Goal: Find contact information: Find contact information

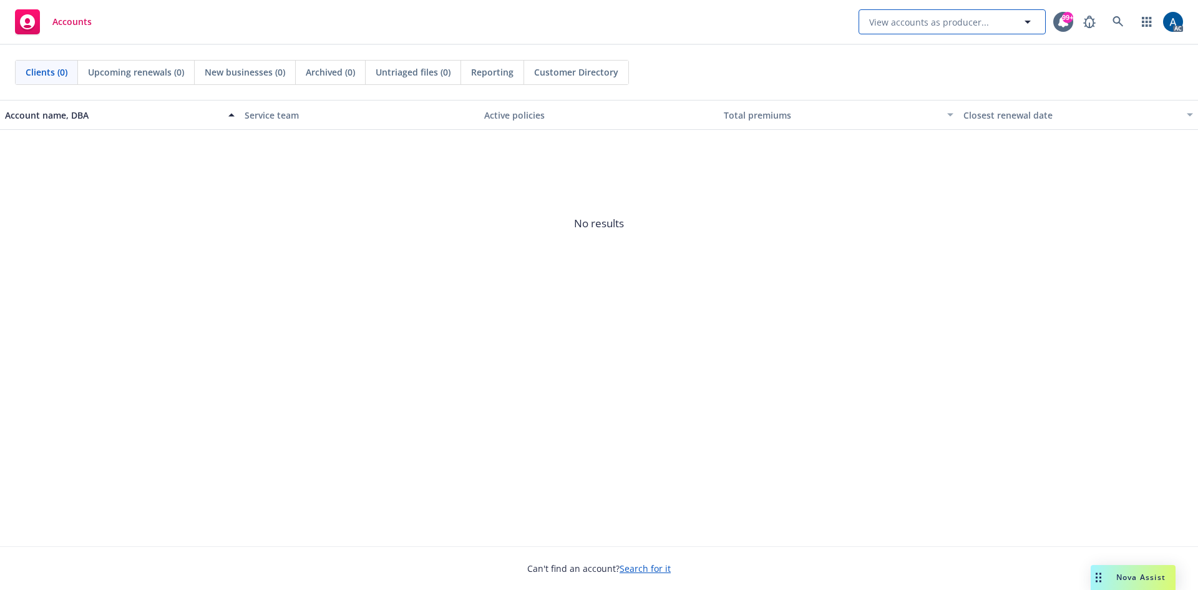
click at [1032, 24] on icon "button" at bounding box center [1027, 21] width 15 height 15
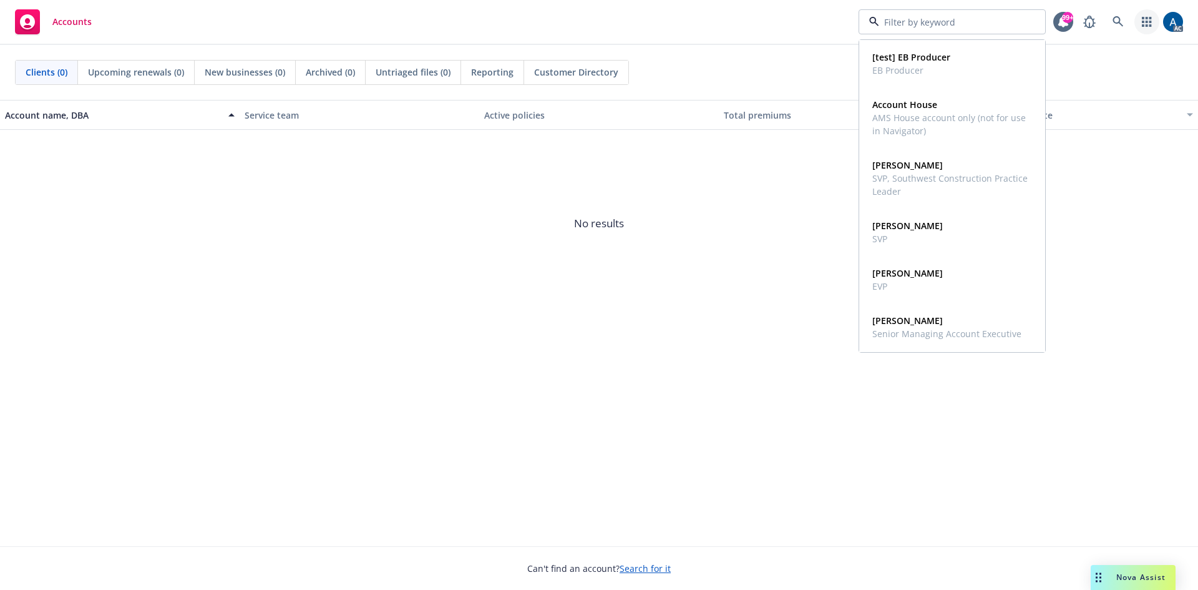
click at [1148, 22] on icon "button" at bounding box center [1146, 22] width 9 height 10
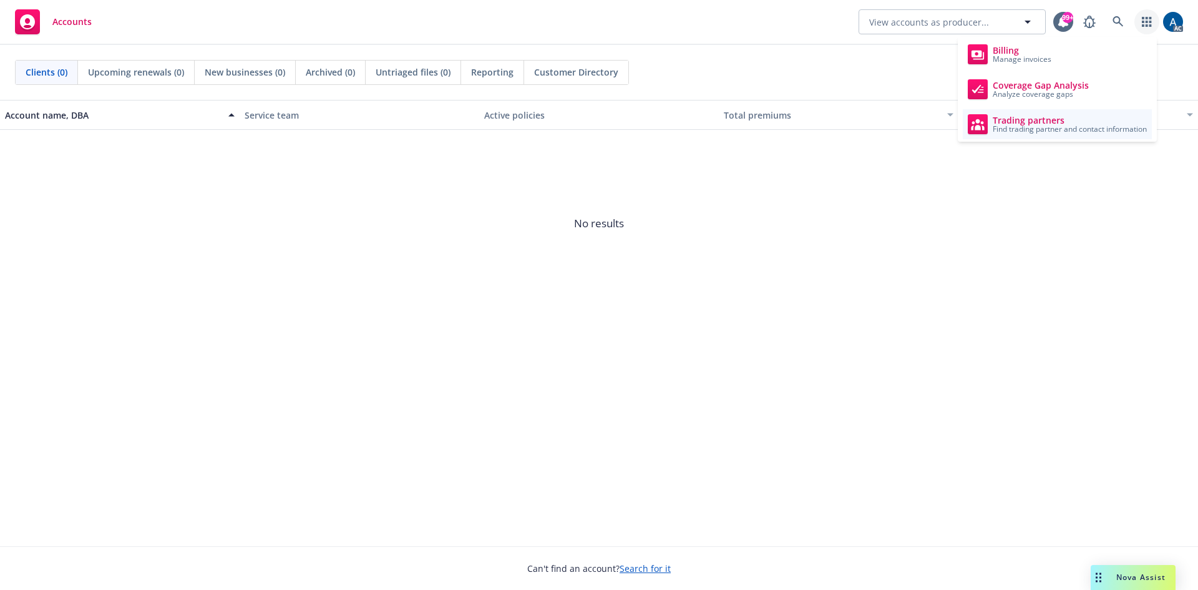
click at [1020, 125] on span "Find trading partner and contact information" at bounding box center [1070, 128] width 154 height 7
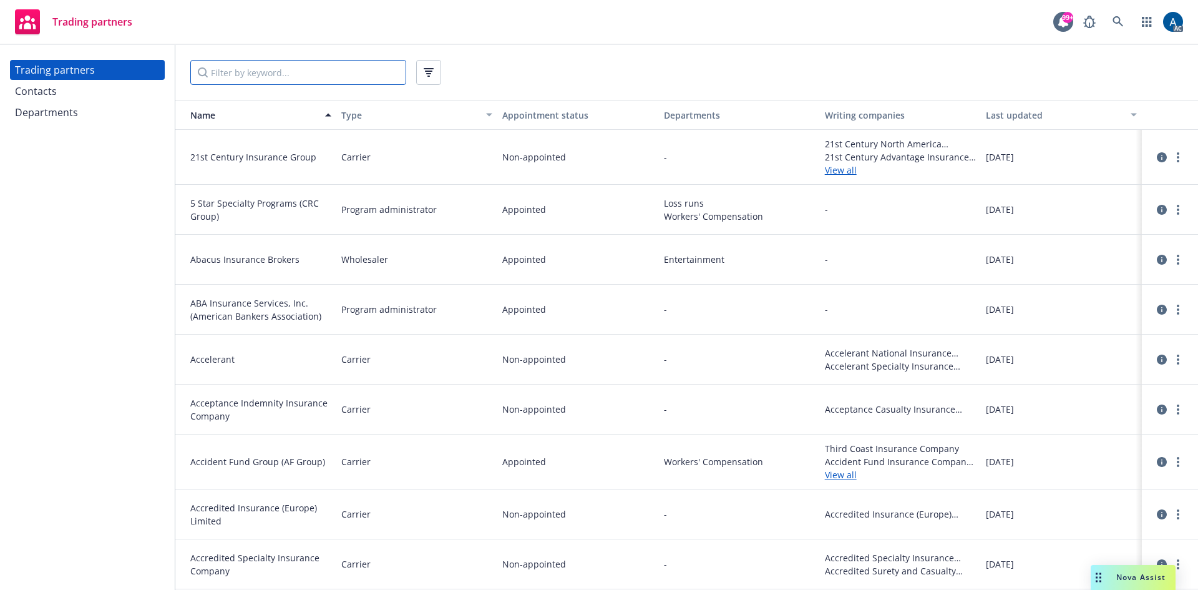
click at [288, 80] on input "Filter by keyword..." at bounding box center [298, 72] width 216 height 25
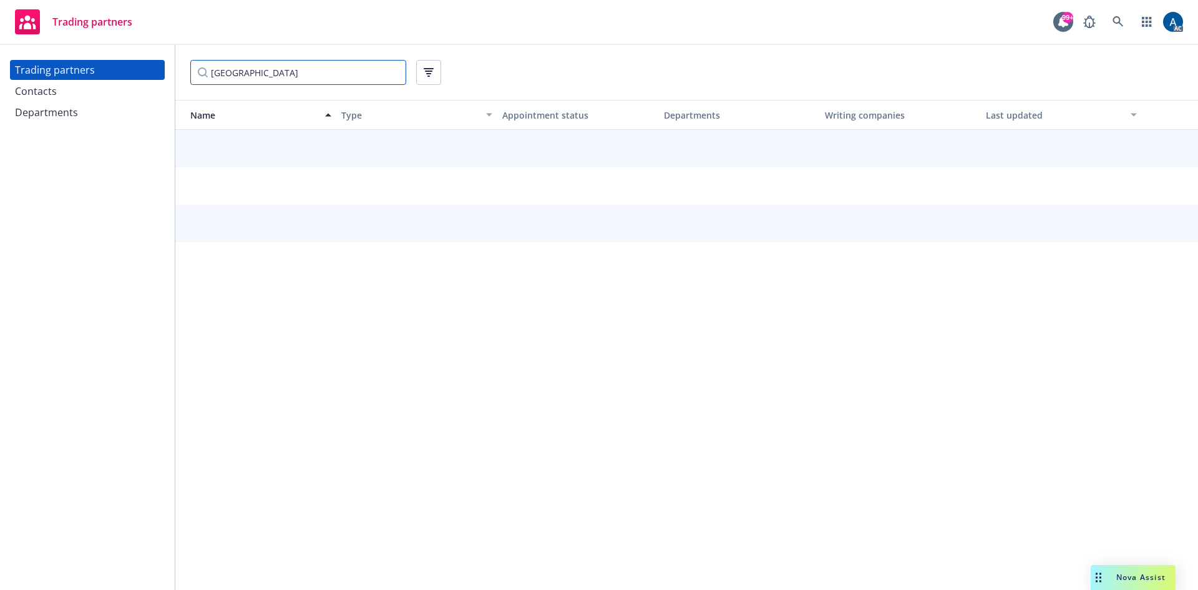
type input "[GEOGRAPHIC_DATA]"
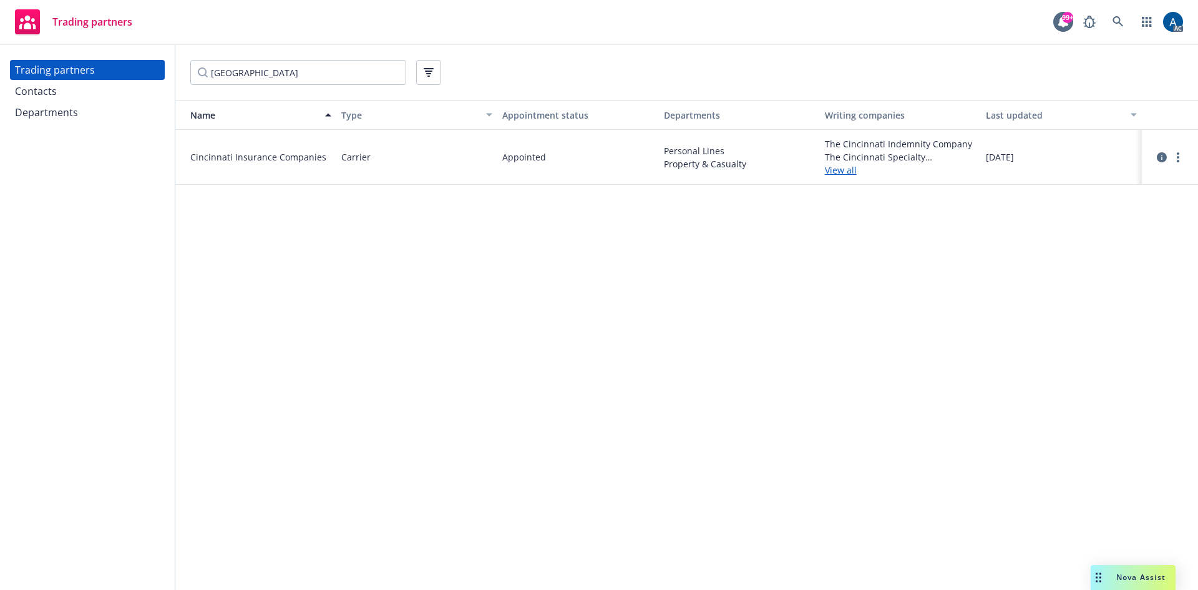
click at [35, 94] on div "Contacts" at bounding box center [36, 91] width 42 height 20
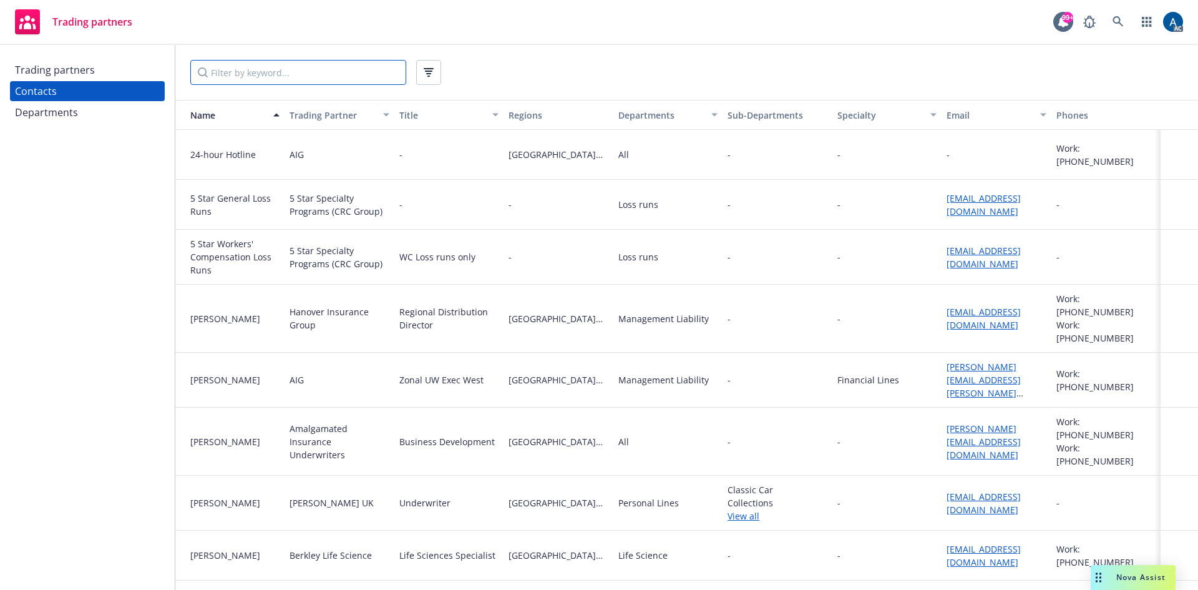
click at [246, 77] on input "Filter by keyword..." at bounding box center [298, 72] width 216 height 25
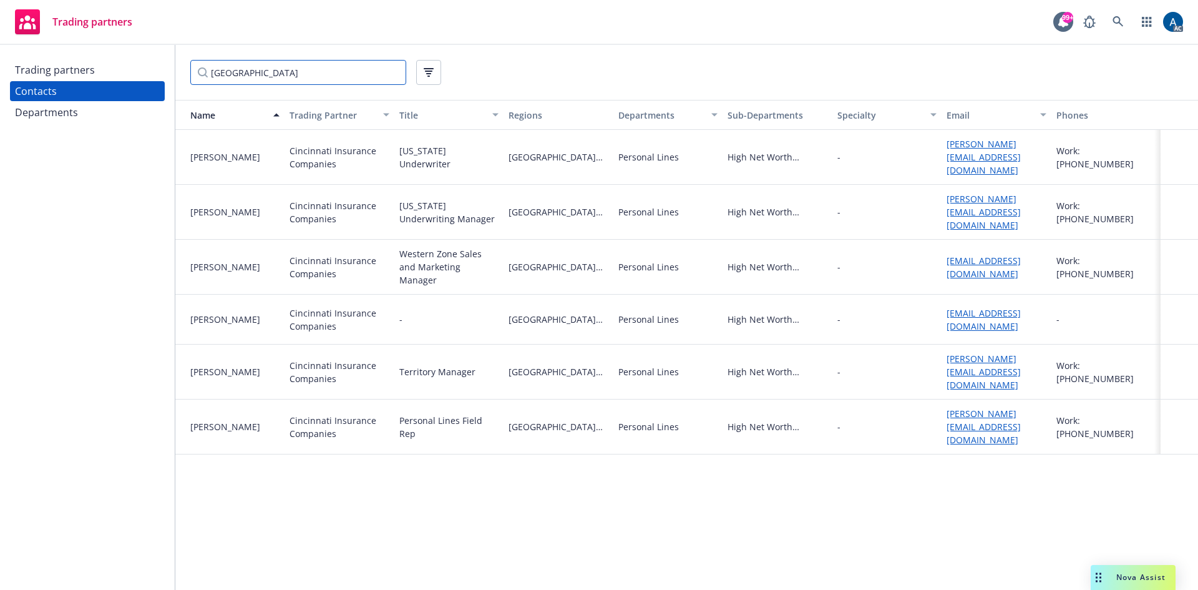
type input "[GEOGRAPHIC_DATA]"
